Goal: Navigation & Orientation: Find specific page/section

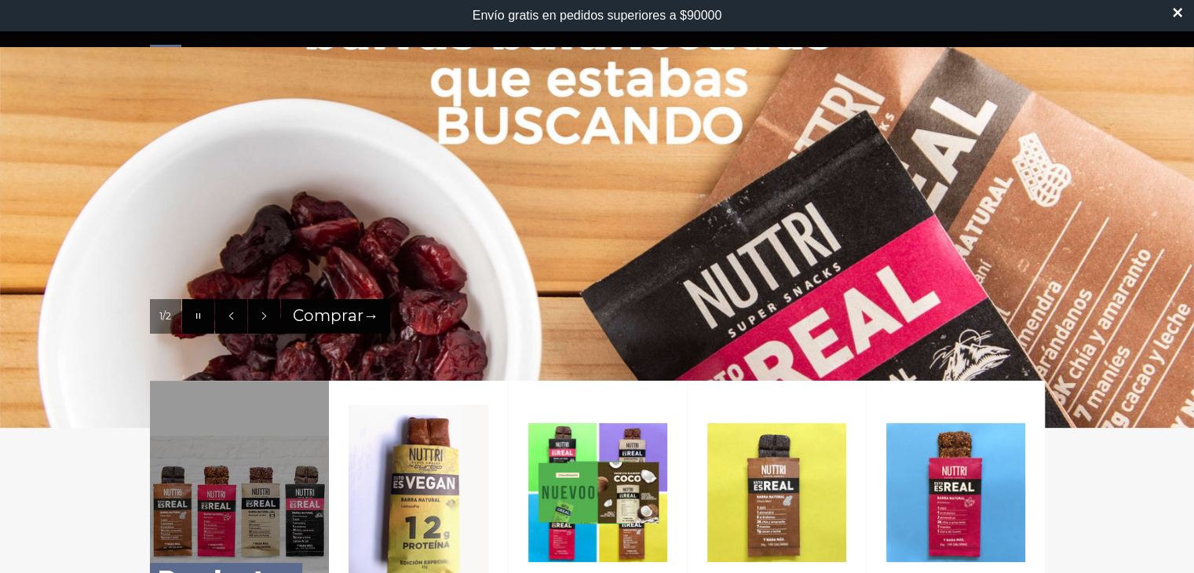
scroll to position [433, 0]
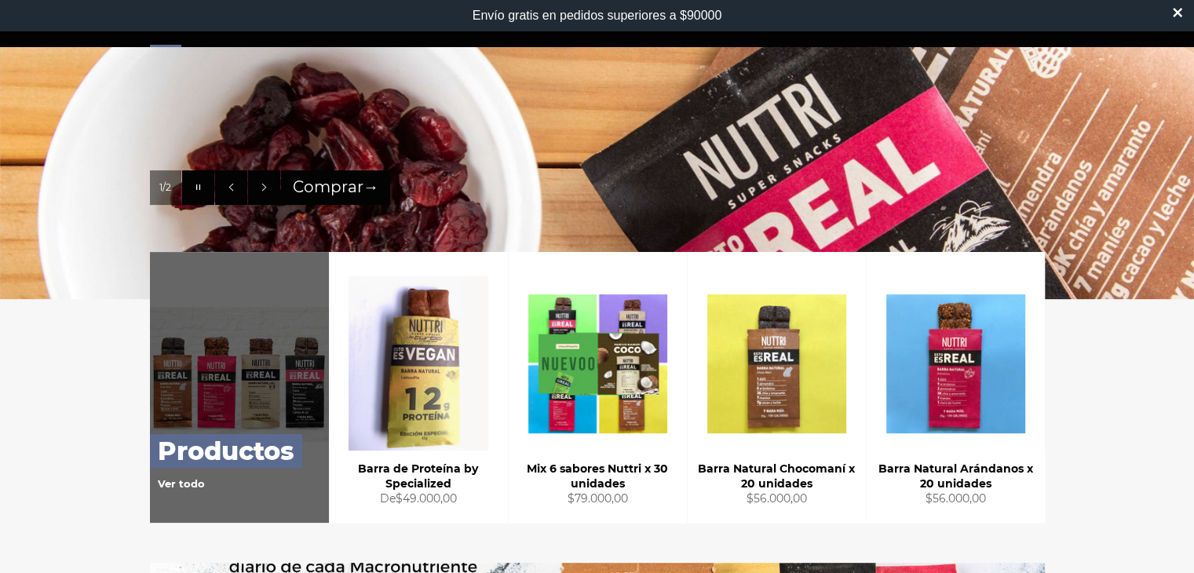
click at [226, 315] on link "Productos Ver todo" at bounding box center [239, 387] width 179 height 271
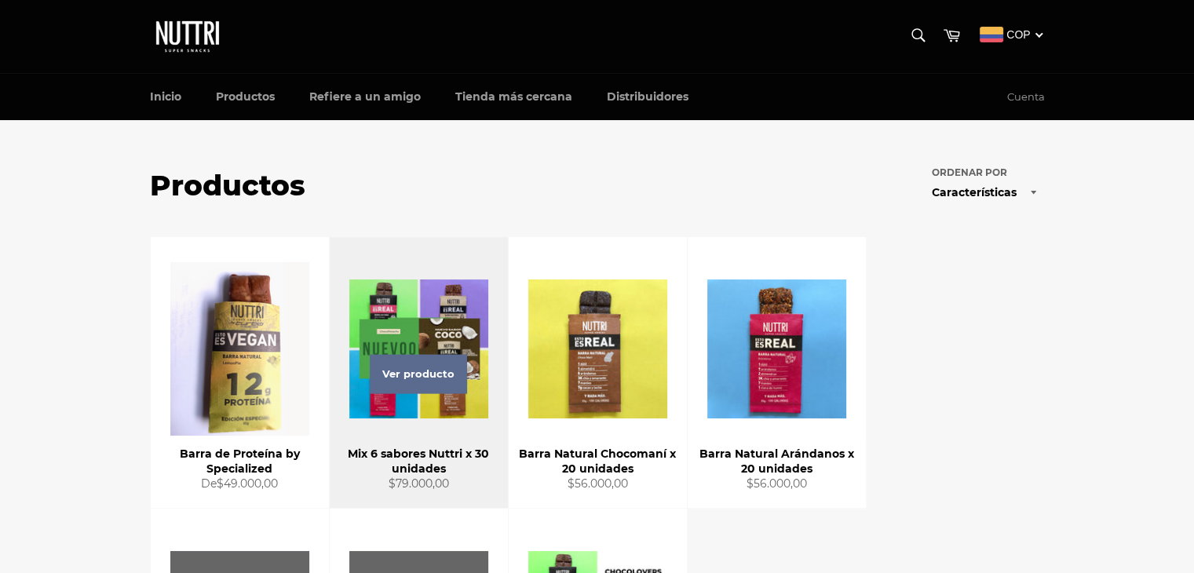
click at [407, 359] on span "Ver producto" at bounding box center [418, 374] width 97 height 39
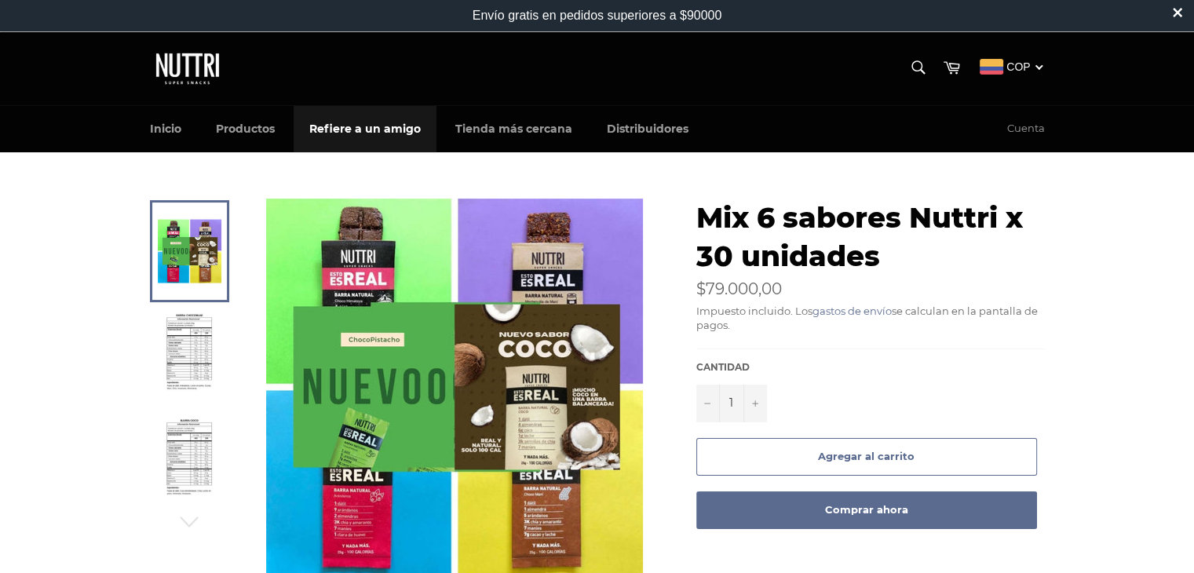
click at [374, 126] on link "Refiere a un amigo" at bounding box center [364, 129] width 143 height 46
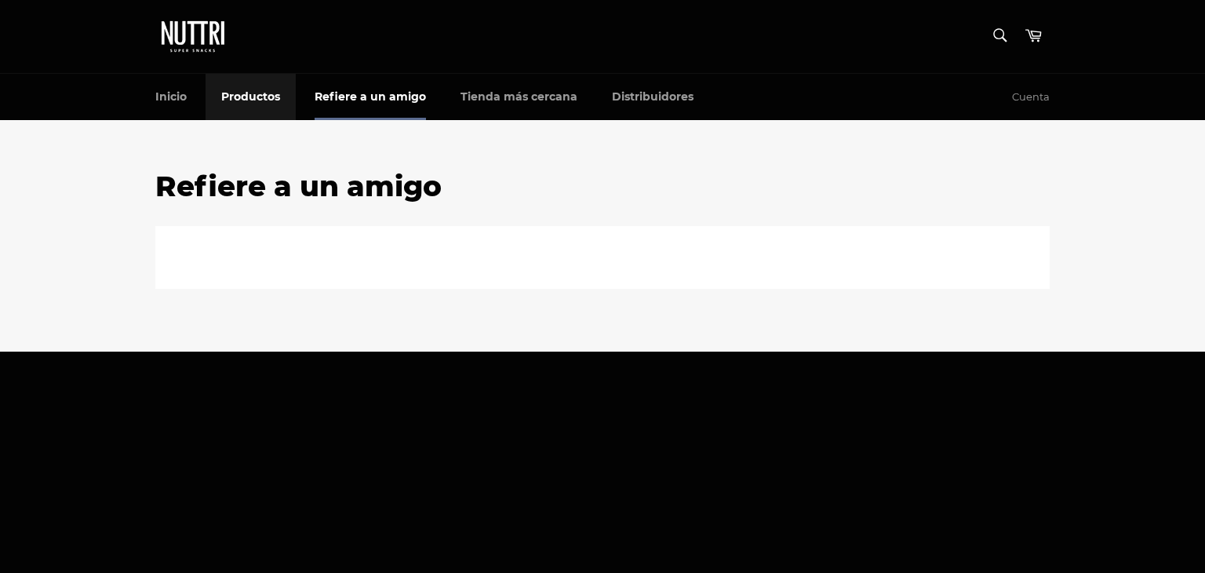
click at [257, 94] on link "Productos" at bounding box center [251, 97] width 90 height 46
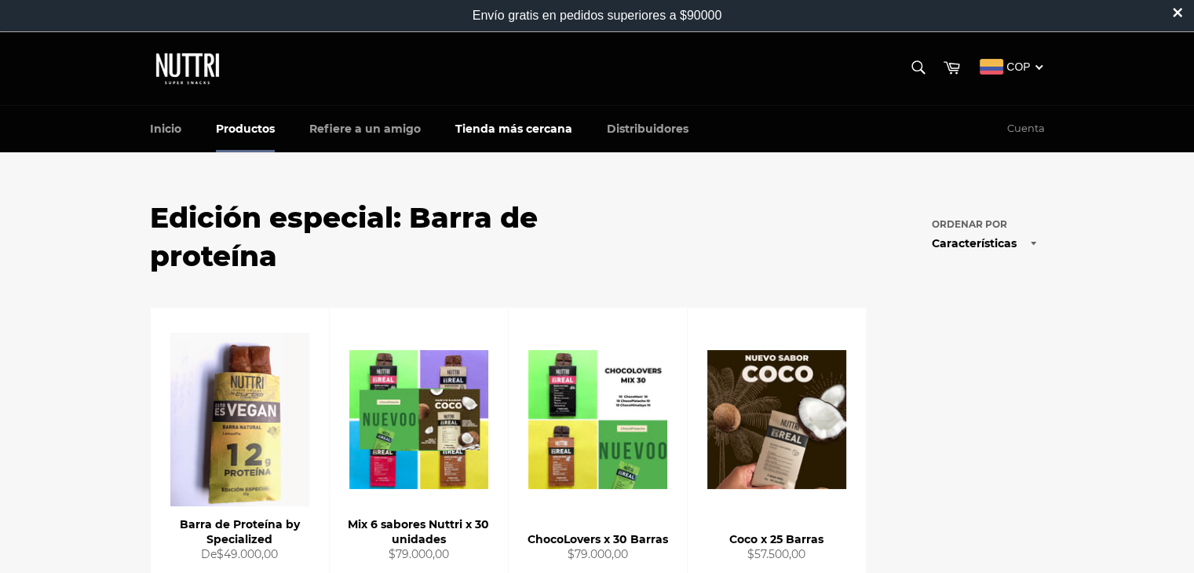
click at [515, 98] on div "Navegación [GEOGRAPHIC_DATA] [GEOGRAPHIC_DATA] [GEOGRAPHIC_DATA] Colombian Peso…" at bounding box center [597, 68] width 926 height 73
click at [521, 118] on link "Tienda más cercana" at bounding box center [513, 129] width 148 height 46
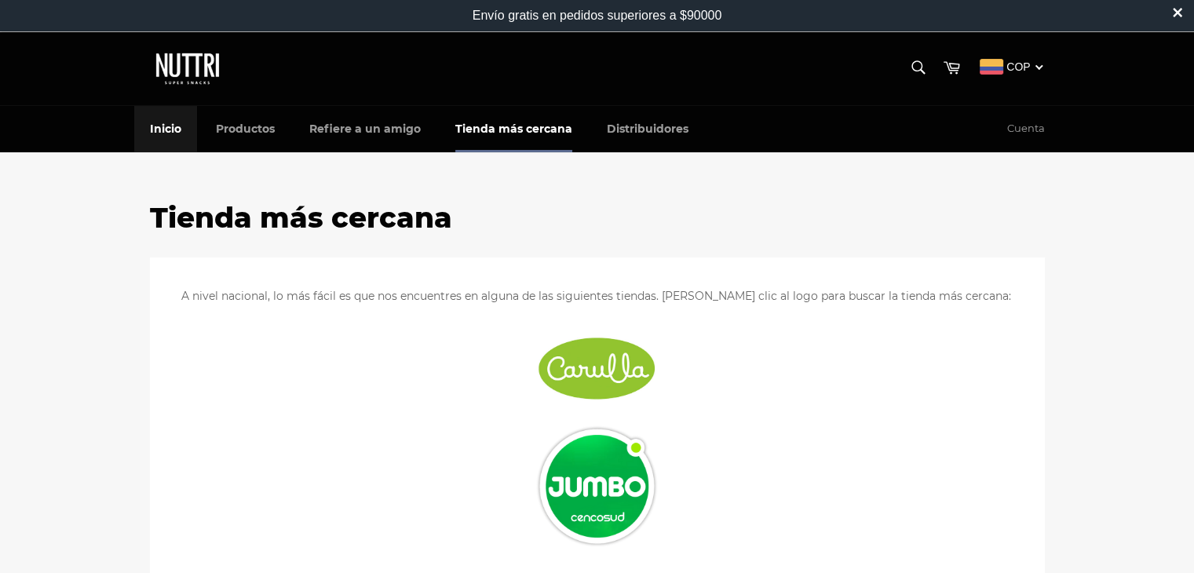
click at [146, 142] on link "Inicio" at bounding box center [165, 129] width 63 height 46
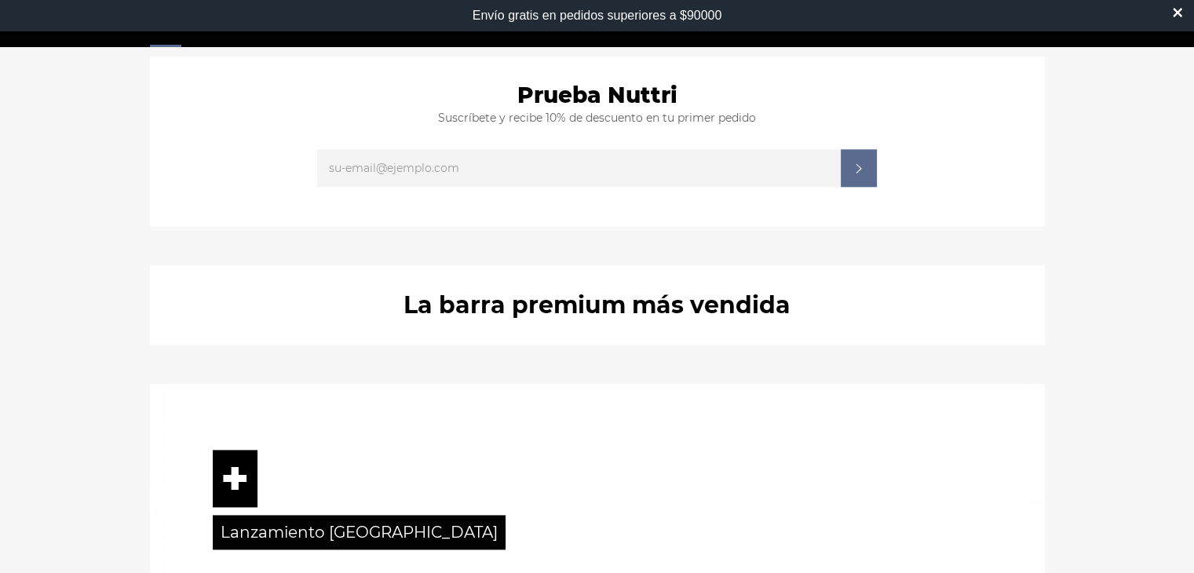
scroll to position [1908, 0]
